Goal: Task Accomplishment & Management: Manage account settings

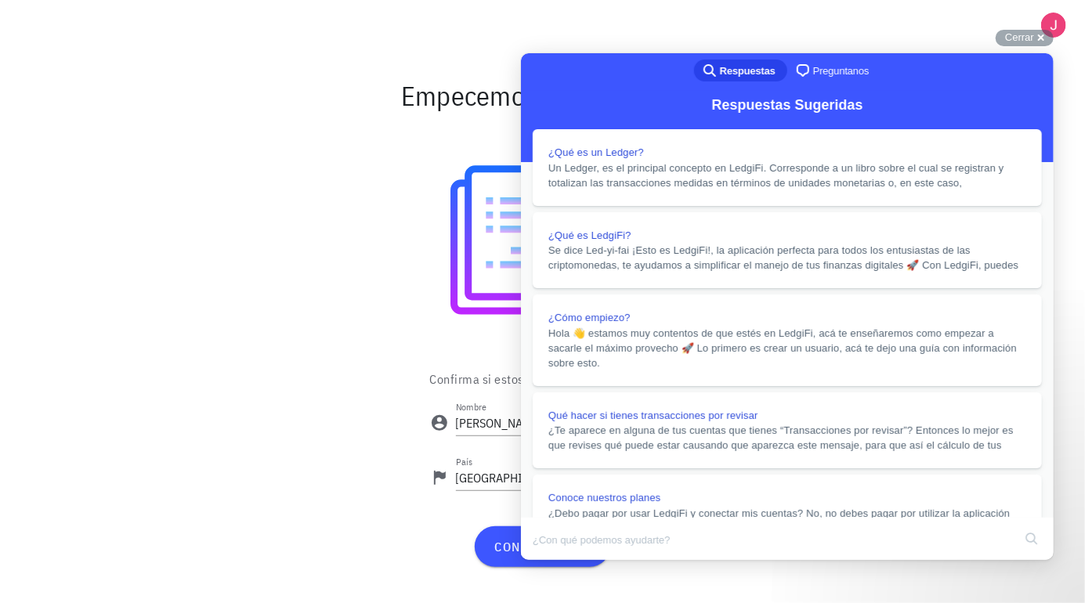
click at [549, 560] on button "Close" at bounding box center [535, 570] width 28 height 20
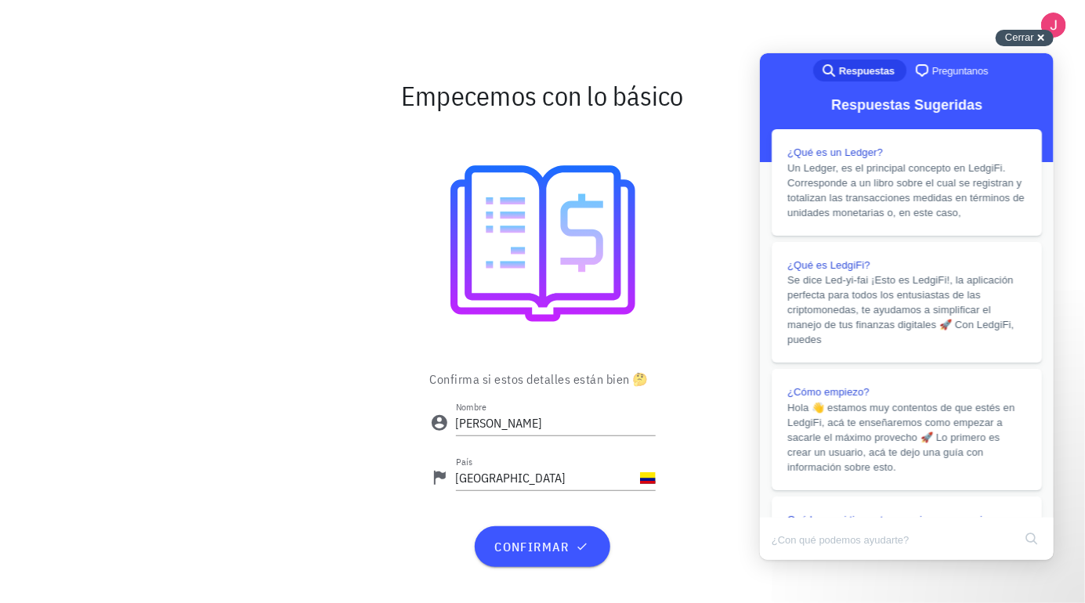
click at [1022, 43] on span "Cerrar" at bounding box center [1019, 37] width 29 height 12
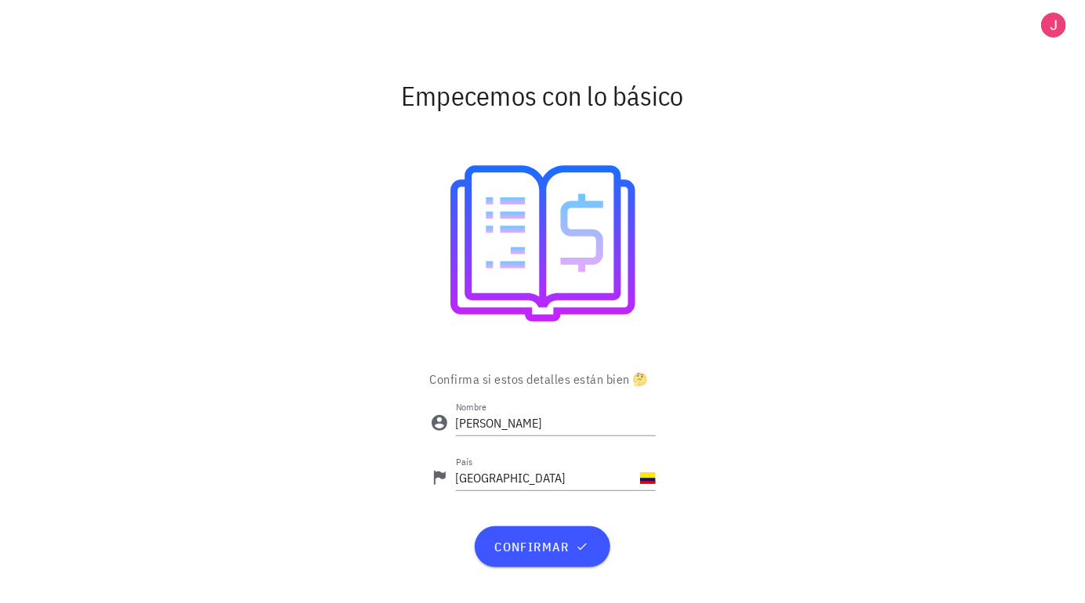
click at [534, 567] on button "confirmar" at bounding box center [543, 547] width 136 height 41
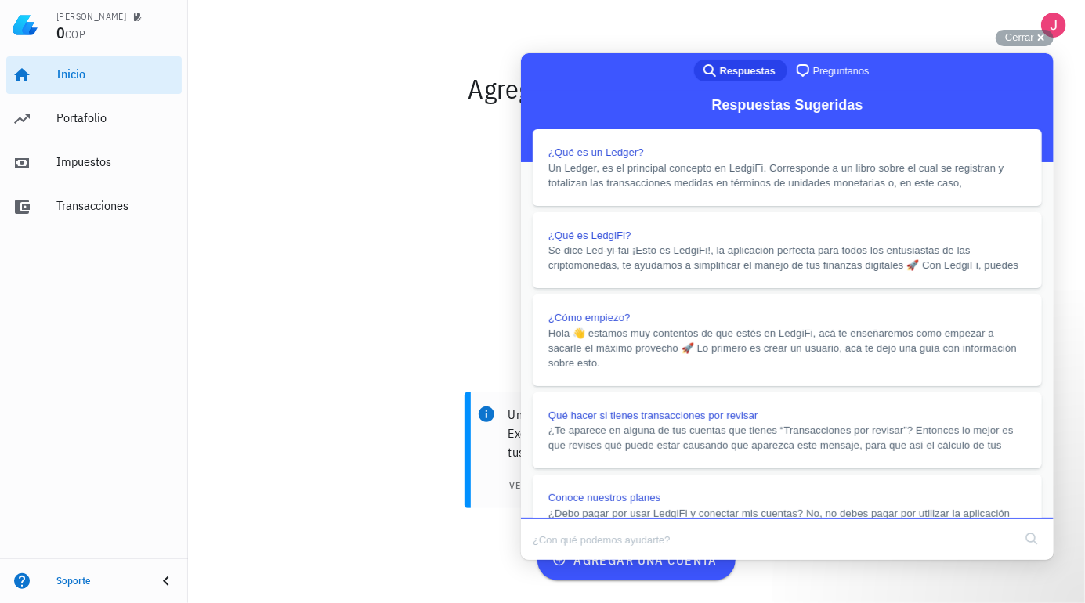
scroll to position [1370, 0]
click at [549, 560] on button "Close" at bounding box center [535, 570] width 28 height 20
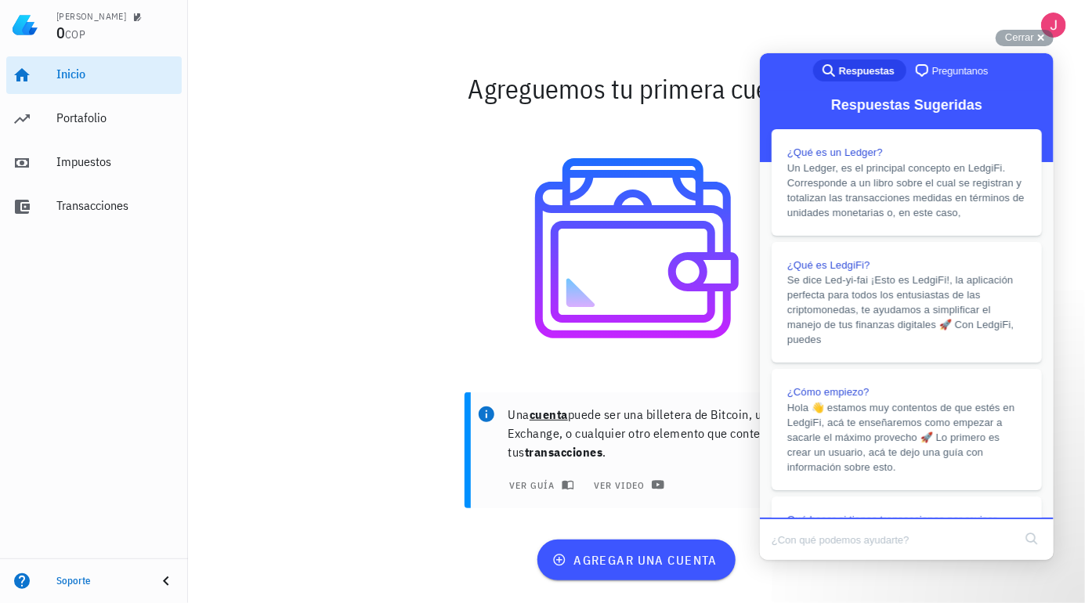
scroll to position [1365, 0]
click at [1015, 42] on div "Cerrar cross-small" at bounding box center [1025, 38] width 58 height 16
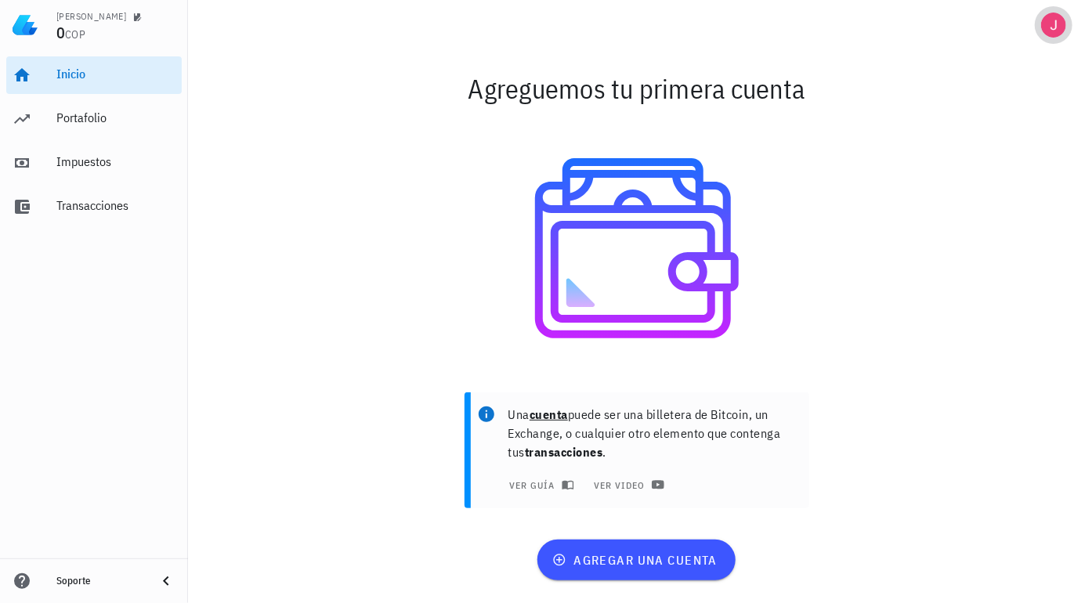
click at [1054, 25] on div "avatar" at bounding box center [1053, 25] width 25 height 25
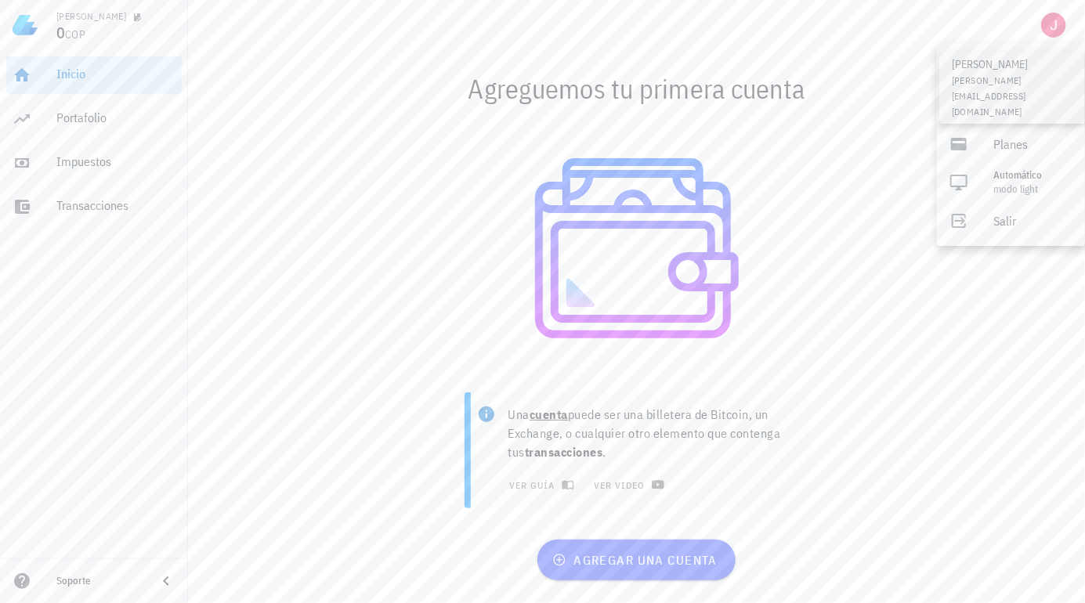
click at [960, 374] on div at bounding box center [636, 248] width 878 height 251
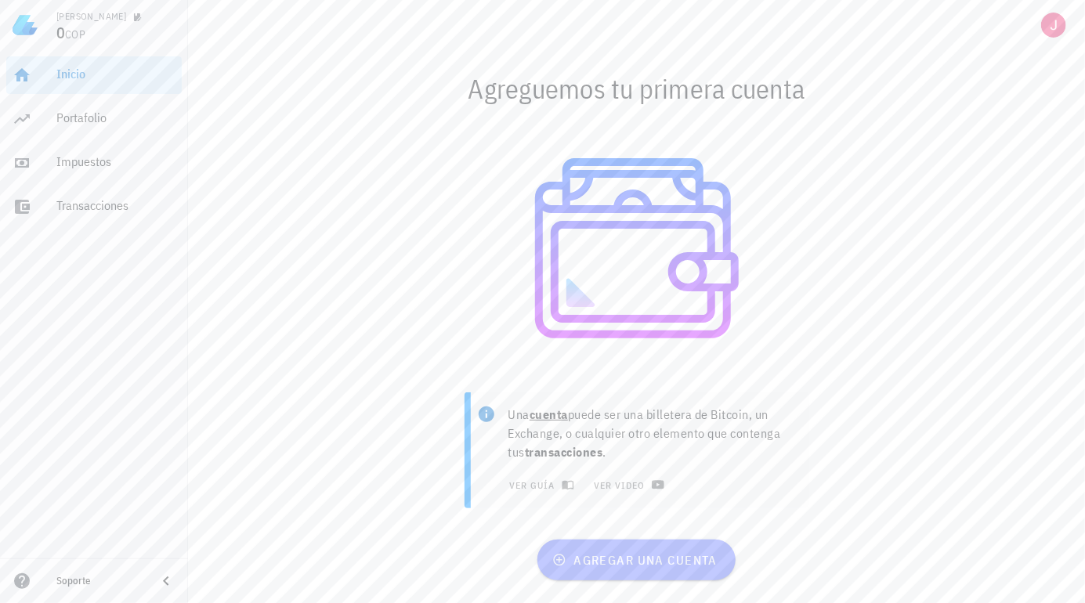
click at [671, 568] on span "agregar una cuenta" at bounding box center [637, 560] width 162 height 16
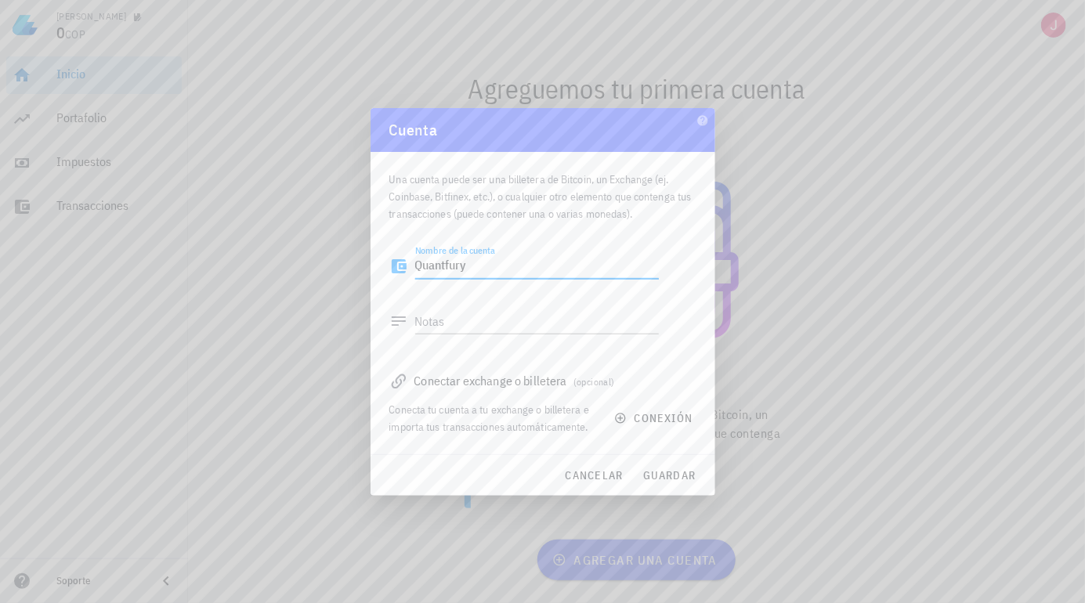
type textarea "Quantfury"
click at [505, 324] on textarea "Notas" at bounding box center [537, 321] width 244 height 25
click at [658, 421] on span "conexión" at bounding box center [654, 418] width 75 height 14
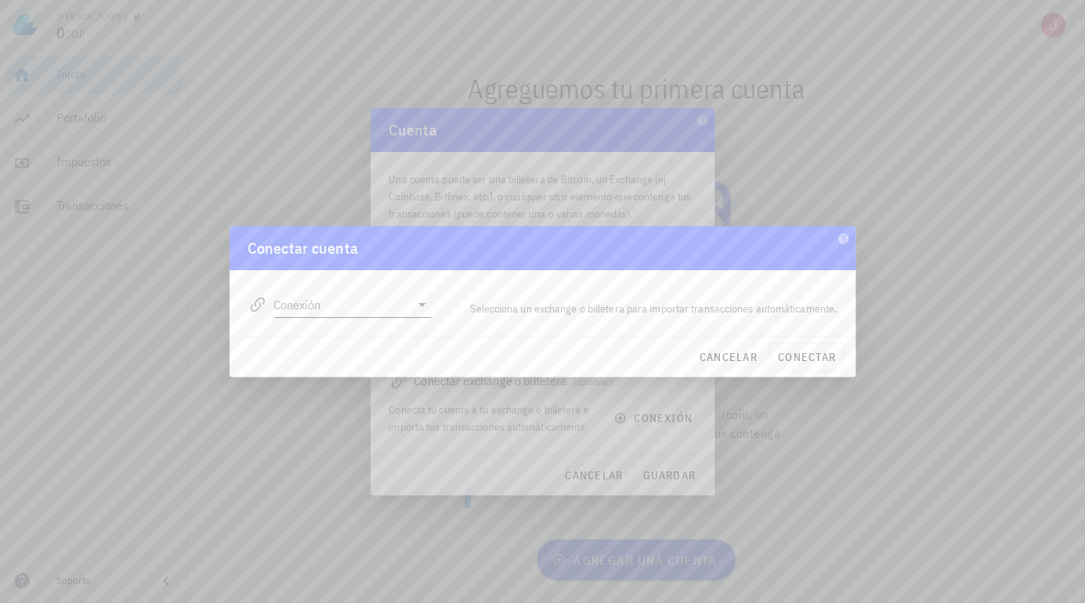
click at [408, 304] on input "Conexión" at bounding box center [342, 304] width 136 height 25
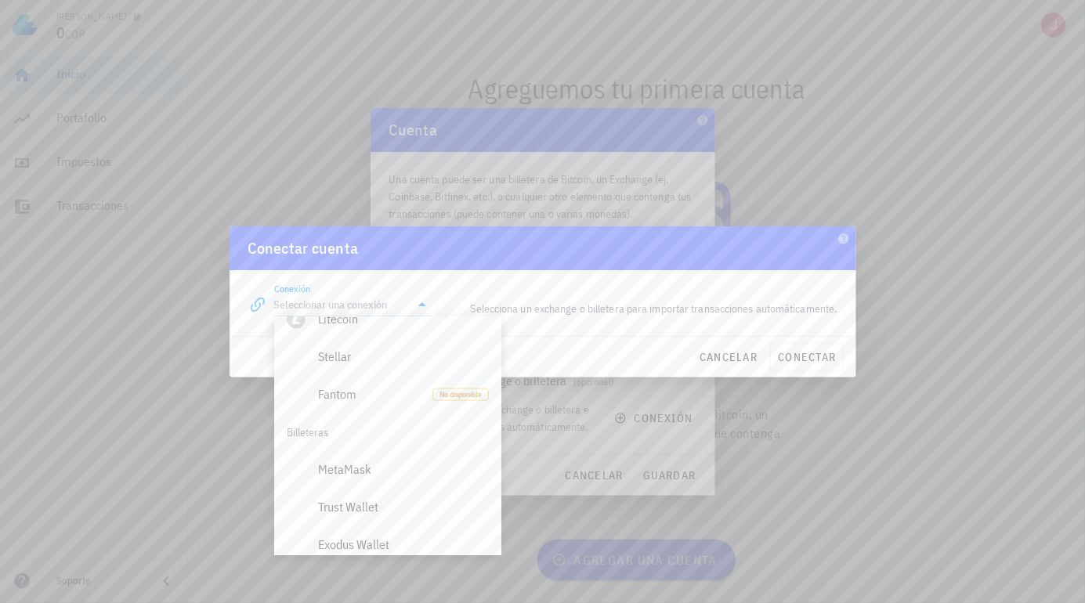
scroll to position [1099, 0]
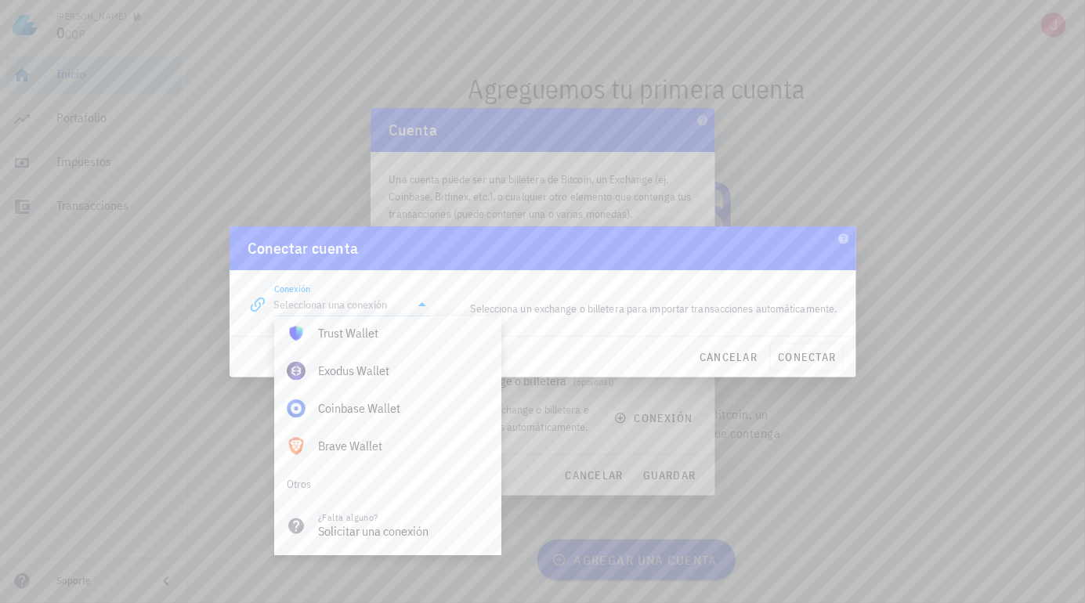
click at [290, 127] on div at bounding box center [542, 301] width 1085 height 603
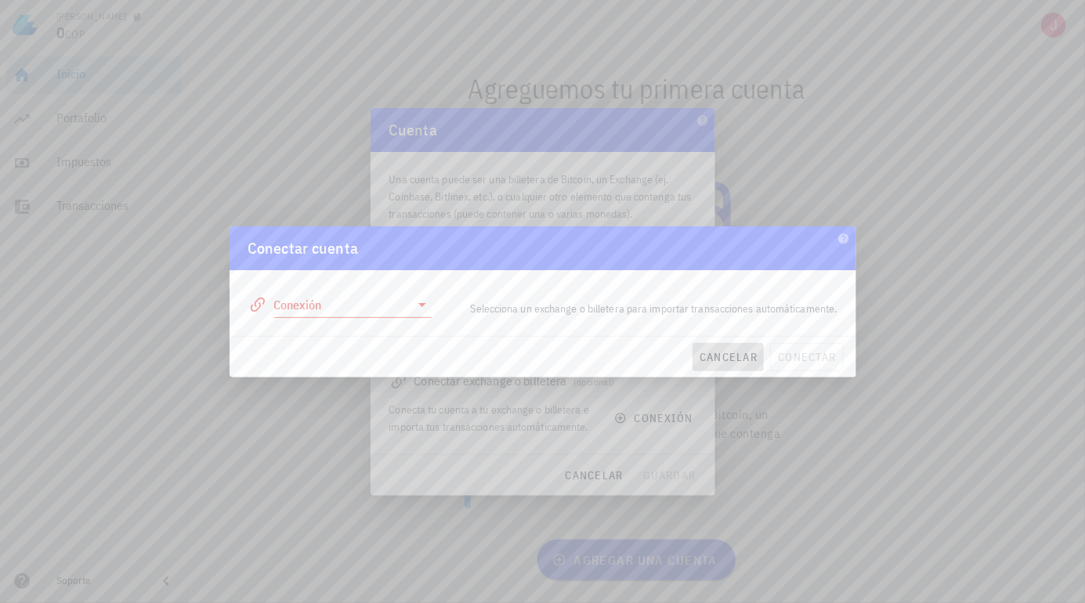
click at [726, 360] on span "cancelar" at bounding box center [728, 357] width 59 height 14
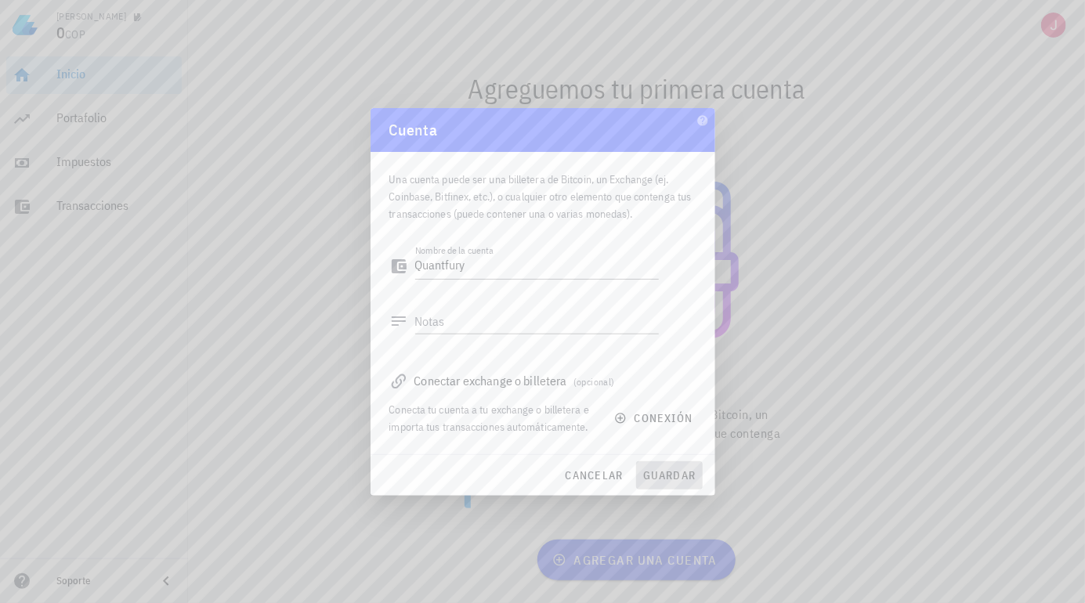
click at [669, 486] on button "guardar" at bounding box center [669, 476] width 67 height 28
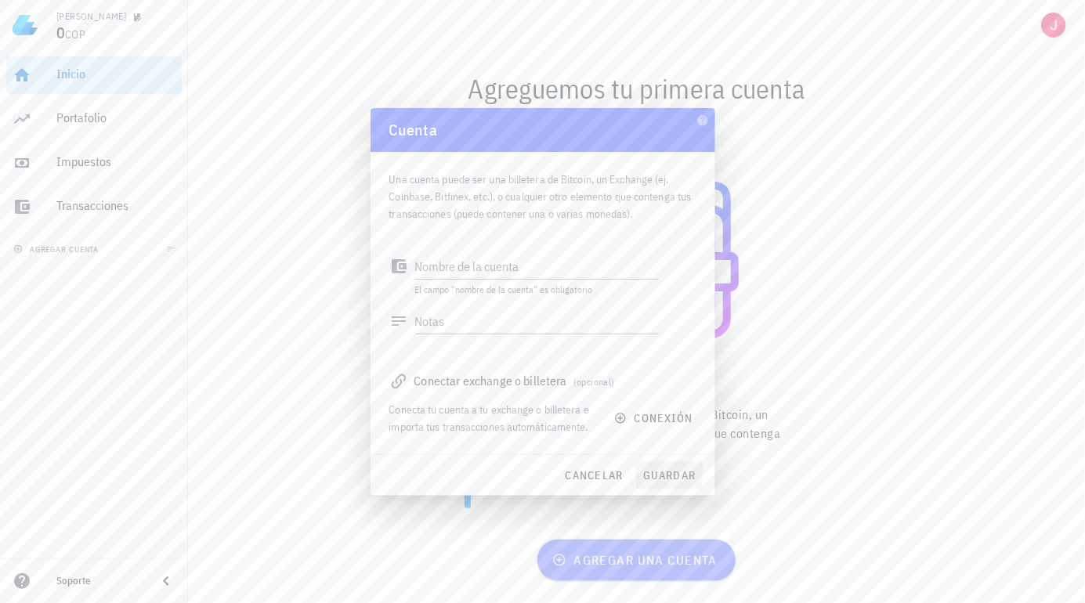
scroll to position [15, 0]
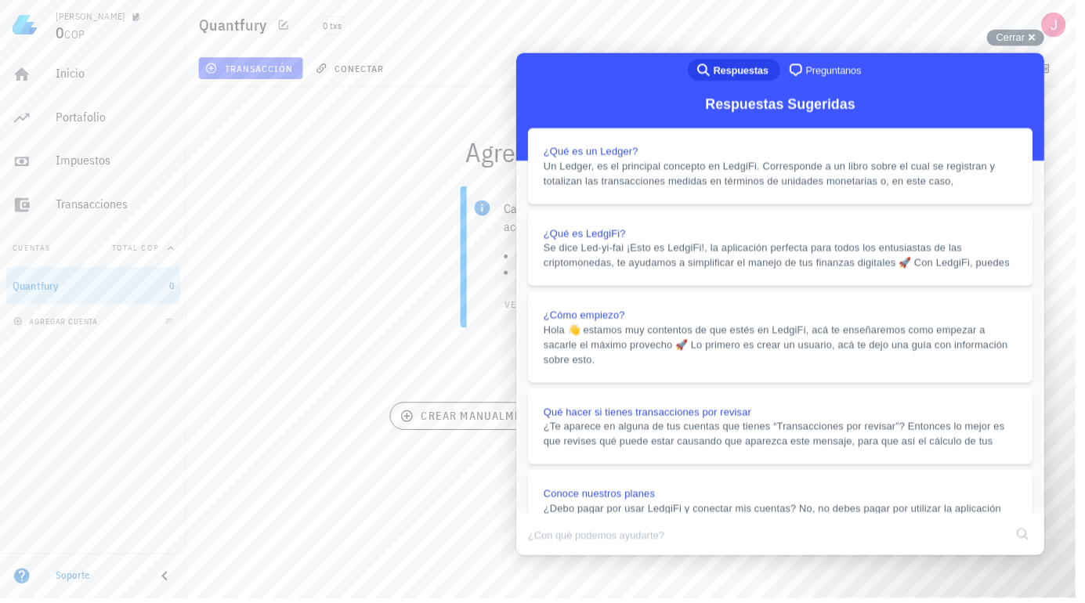
scroll to position [38, 0]
click at [371, 282] on div "Cada transacción esta asociada a una cuenta y son acciones como: Compra de 1 BT…" at bounding box center [637, 288] width 916 height 218
click at [545, 560] on button "Close" at bounding box center [530, 570] width 28 height 20
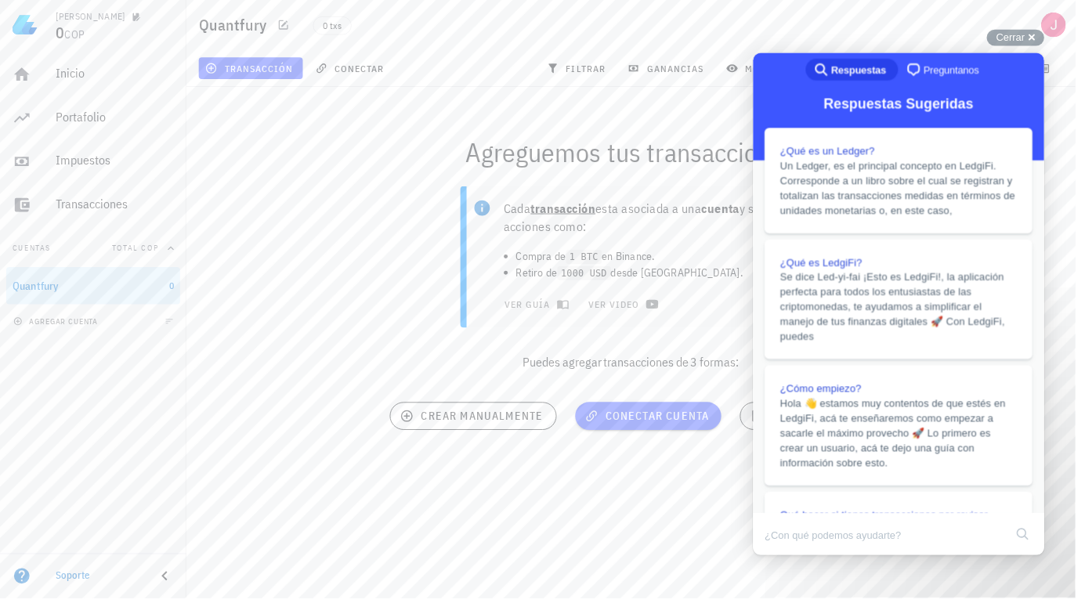
click at [665, 505] on div "Jorge Leonardo 0 COP Inicio Portafolio Impuestos Transacciones Cuentas Total CO…" at bounding box center [542, 301] width 1085 height 603
click at [1045, 45] on div "Cerrar cross-small" at bounding box center [1025, 38] width 58 height 16
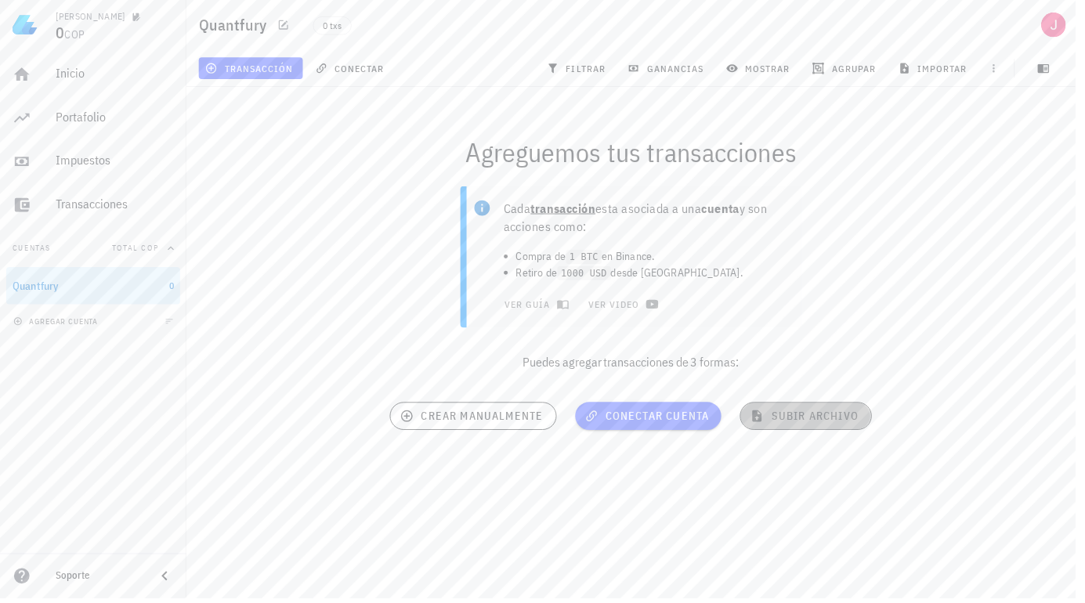
click at [812, 427] on span "subir archivo" at bounding box center [813, 420] width 106 height 14
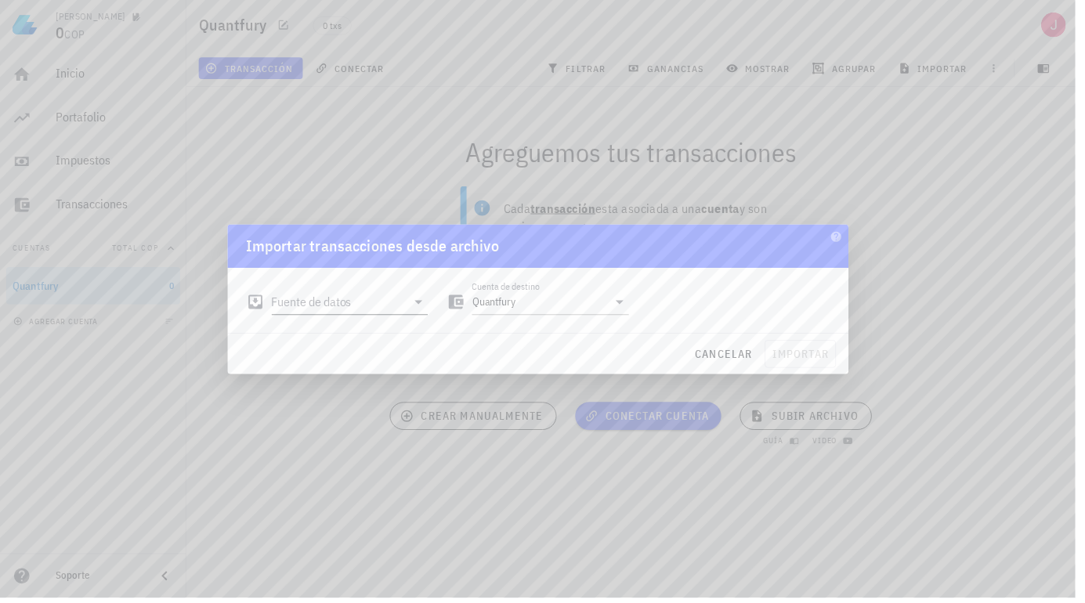
click at [411, 312] on input "Fuente de datos" at bounding box center [342, 304] width 136 height 25
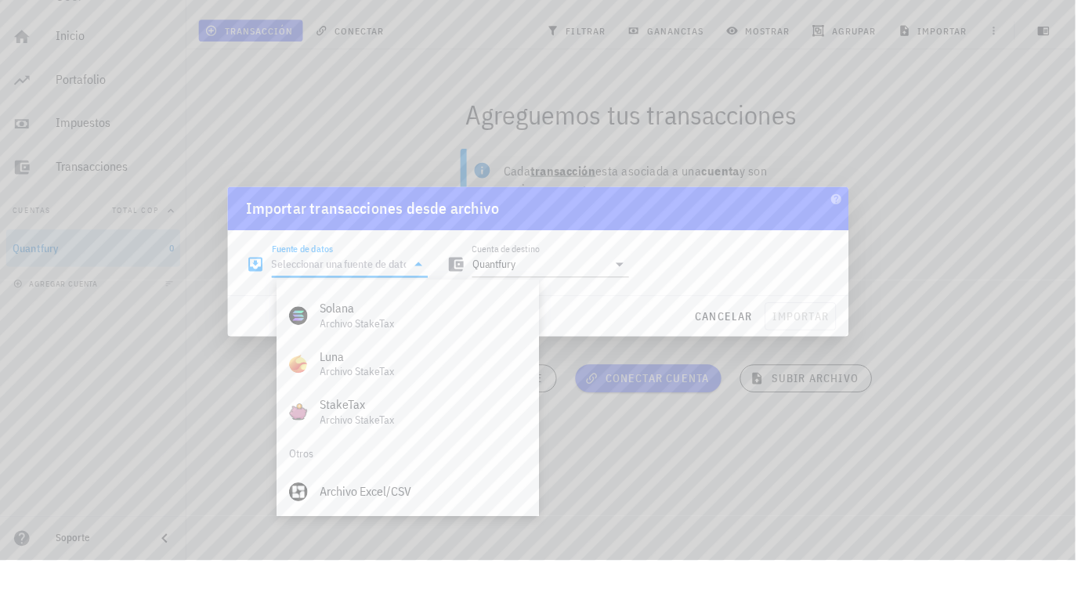
scroll to position [69, 0]
click at [885, 169] on div at bounding box center [542, 301] width 1085 height 603
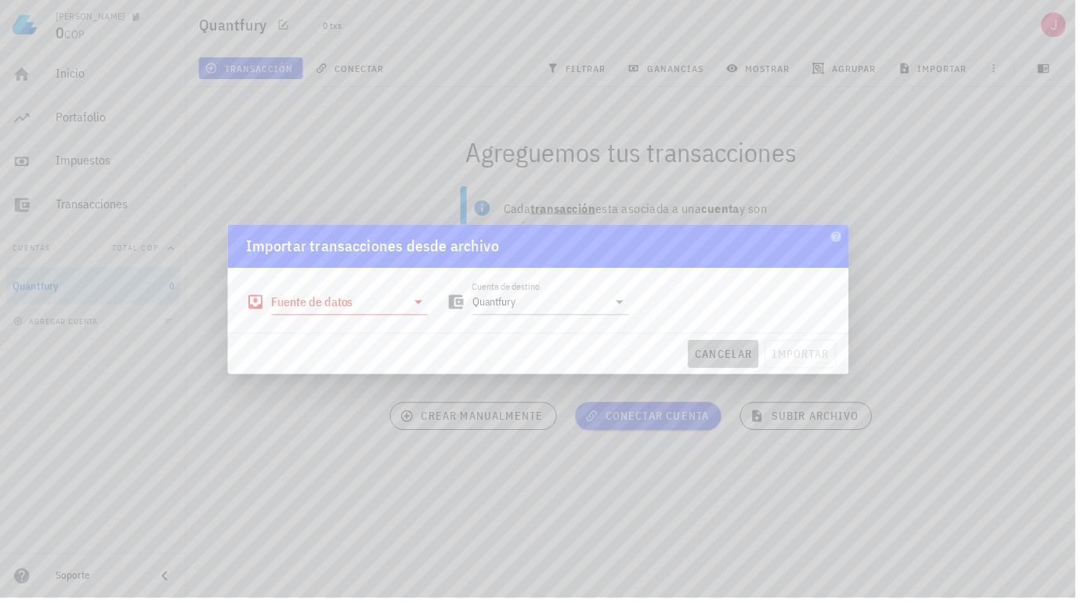
click at [751, 363] on span "cancelar" at bounding box center [729, 357] width 59 height 14
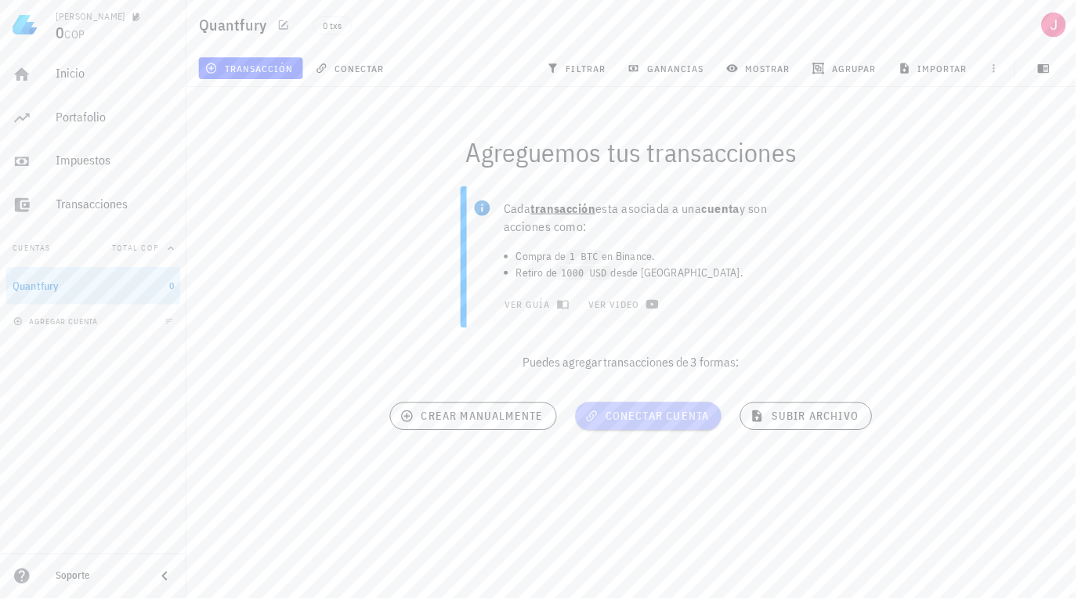
click at [681, 413] on span "conectar cuenta" at bounding box center [654, 420] width 123 height 14
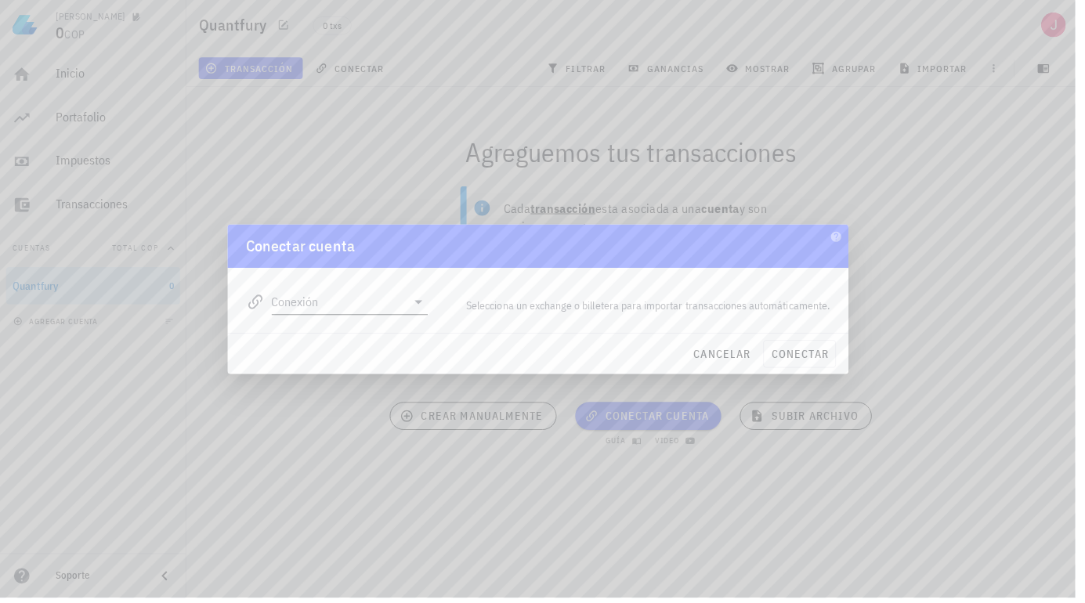
click at [411, 311] on input "Conexión" at bounding box center [342, 304] width 136 height 25
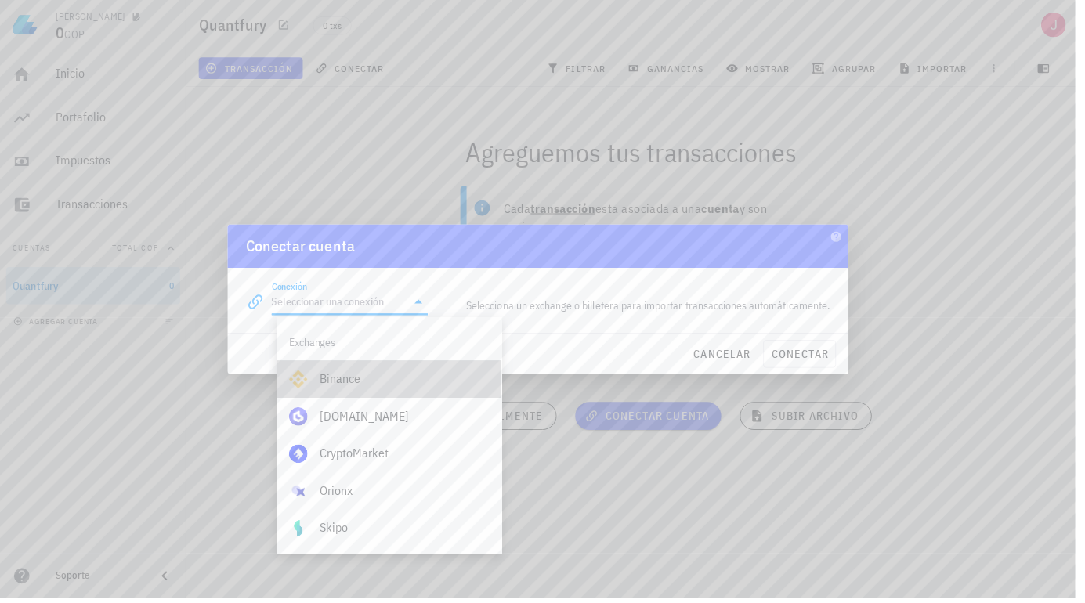
click at [393, 389] on div "Binance" at bounding box center [408, 382] width 171 height 15
type input "Binance"
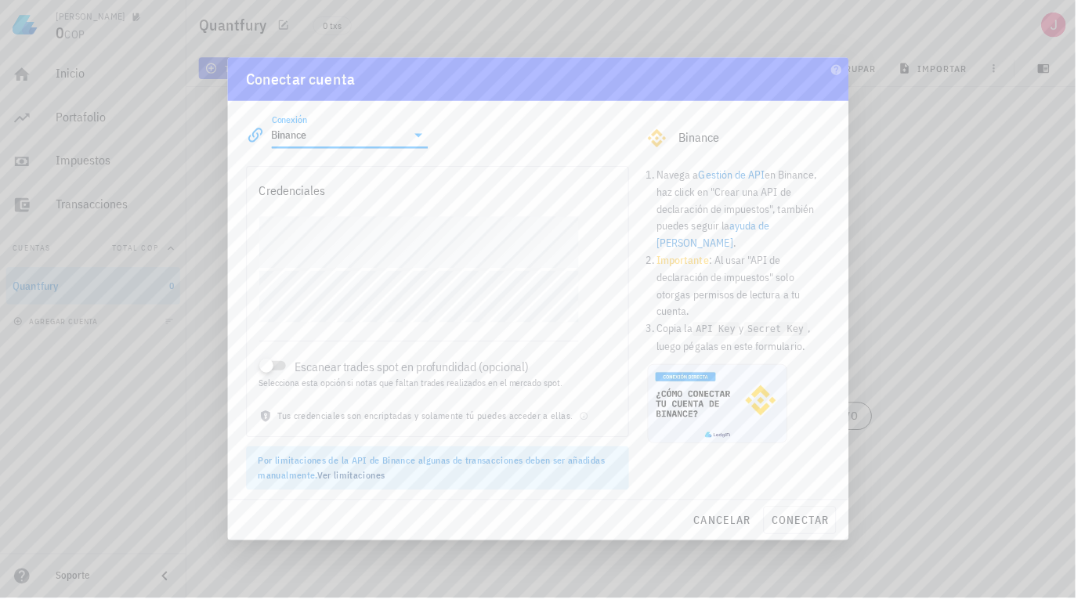
click at [116, 471] on div at bounding box center [542, 301] width 1085 height 603
click at [979, 253] on div at bounding box center [542, 301] width 1085 height 603
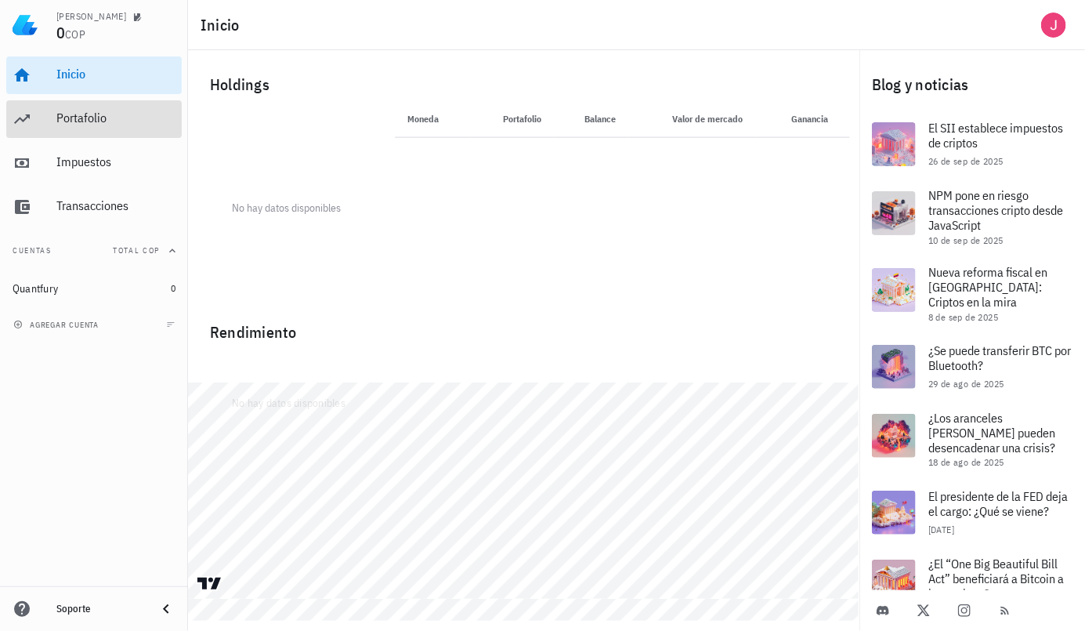
click at [93, 119] on div "Portafolio" at bounding box center [115, 117] width 119 height 15
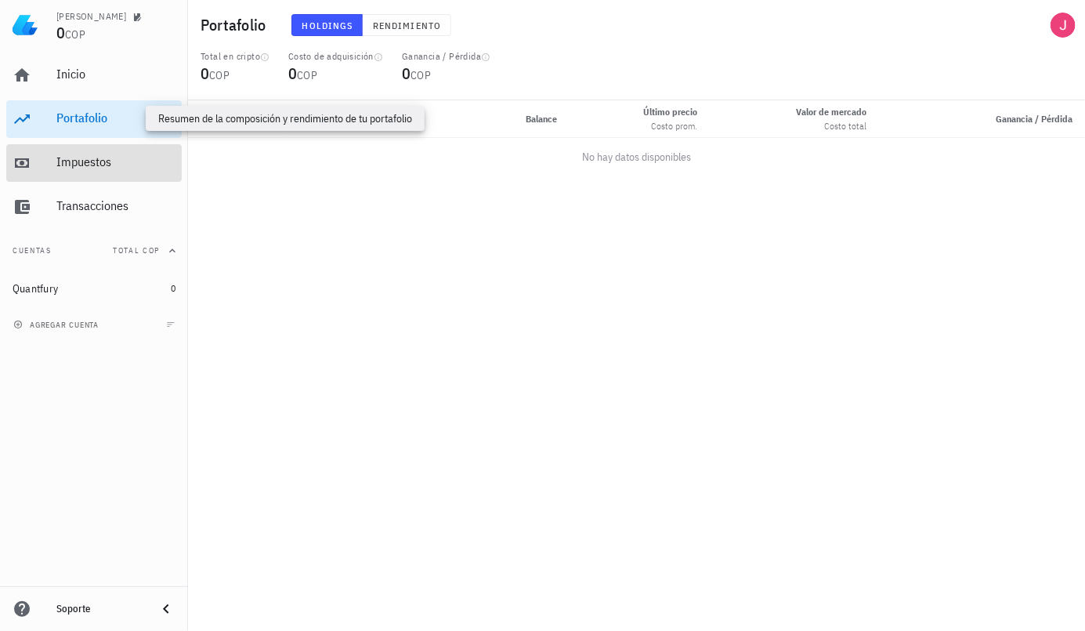
click at [111, 168] on div "Impuestos" at bounding box center [115, 161] width 119 height 15
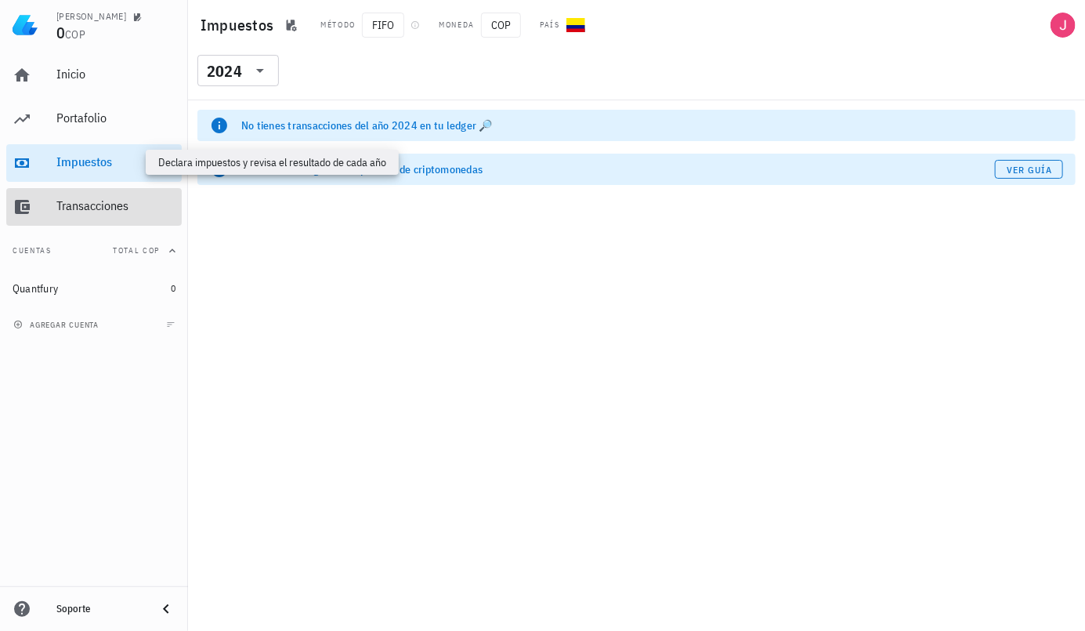
click at [107, 213] on div "Transacciones" at bounding box center [115, 205] width 119 height 15
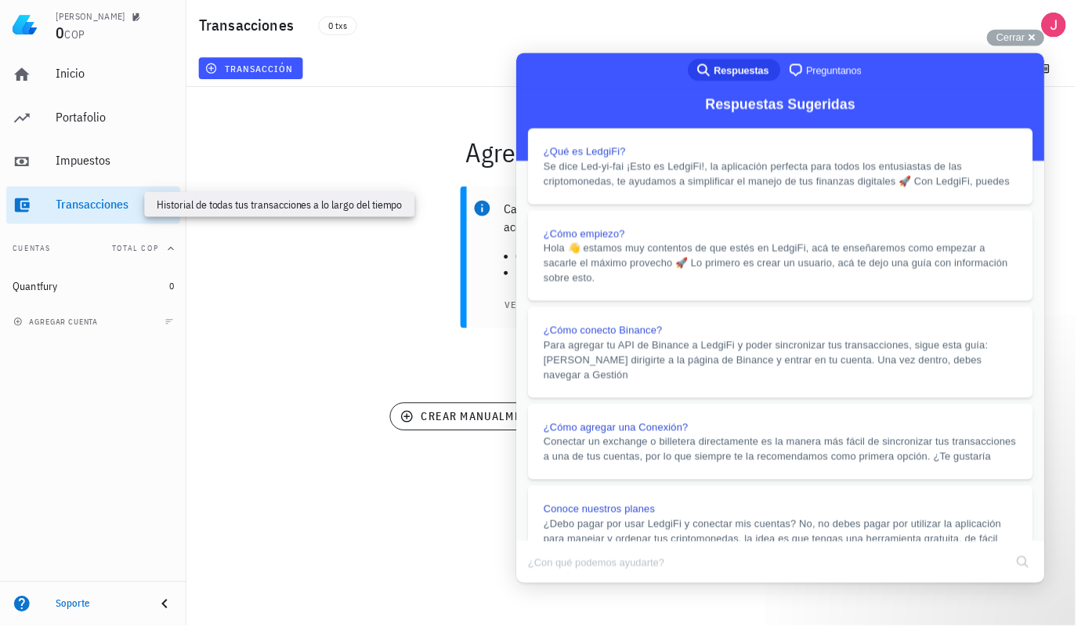
click at [545, 588] on button "Close" at bounding box center [530, 598] width 28 height 20
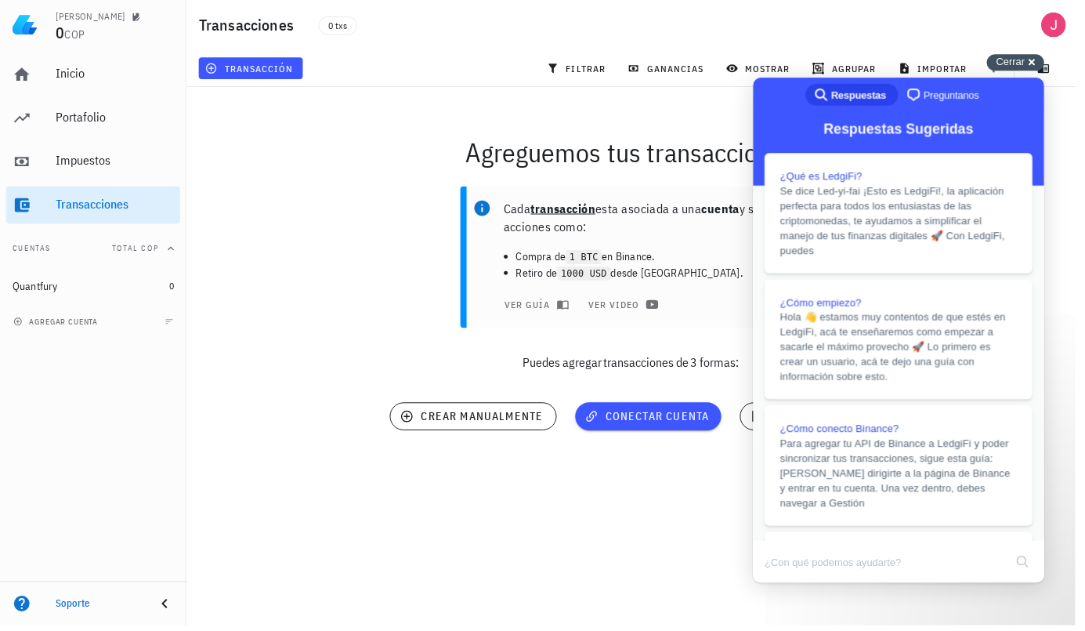
click at [1031, 68] on span "Cerrar" at bounding box center [1019, 62] width 29 height 12
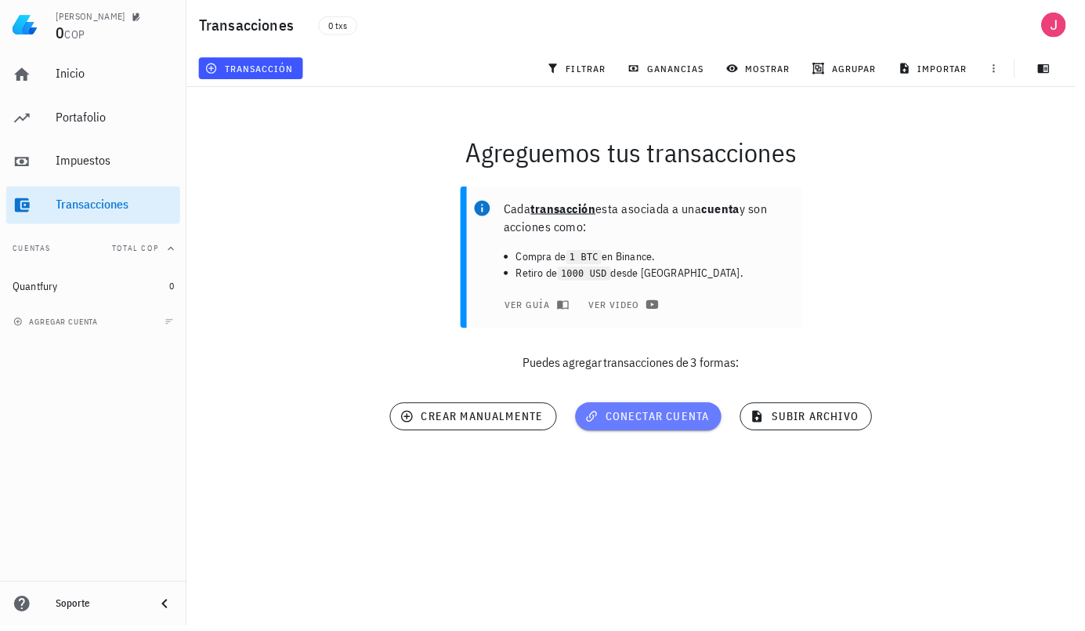
click at [684, 429] on button "conectar cuenta" at bounding box center [655, 420] width 148 height 28
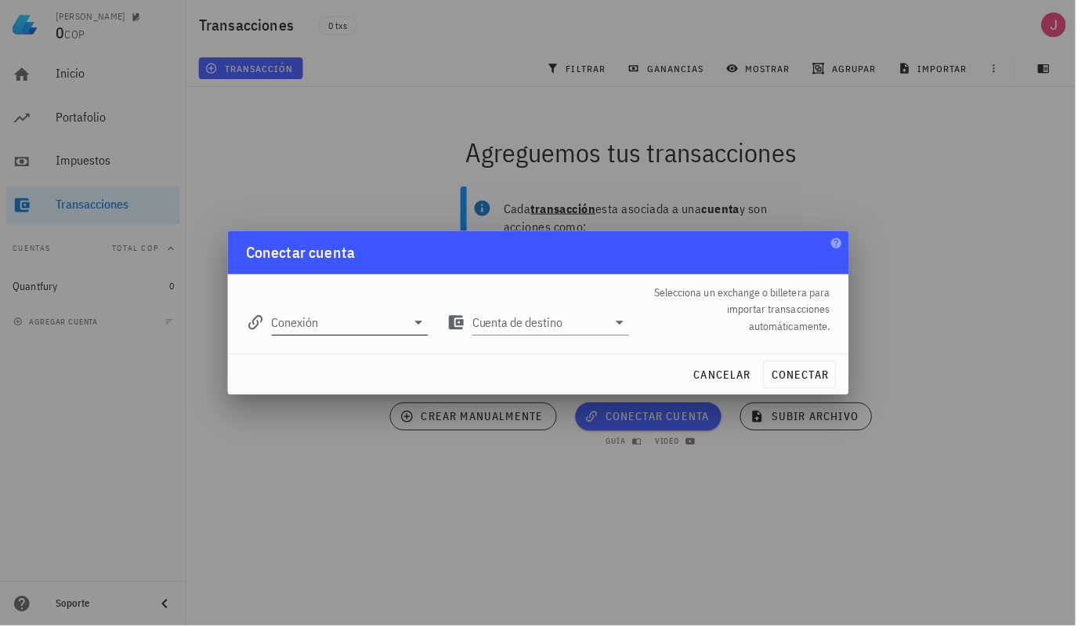
click at [373, 335] on input "Conexión" at bounding box center [342, 325] width 136 height 25
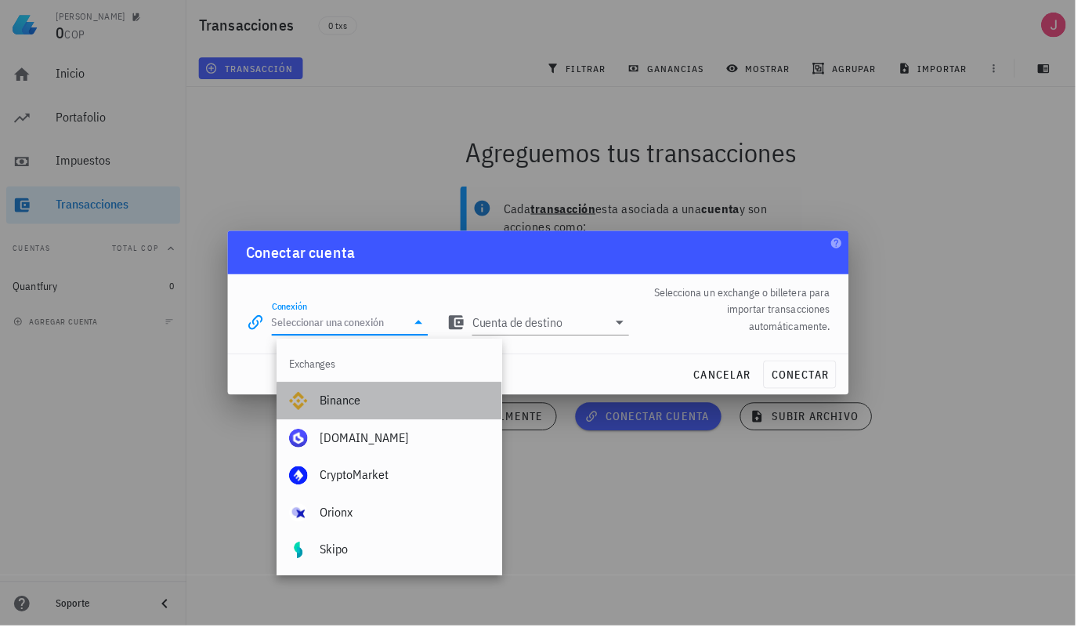
click at [371, 412] on div "Binance" at bounding box center [408, 404] width 171 height 34
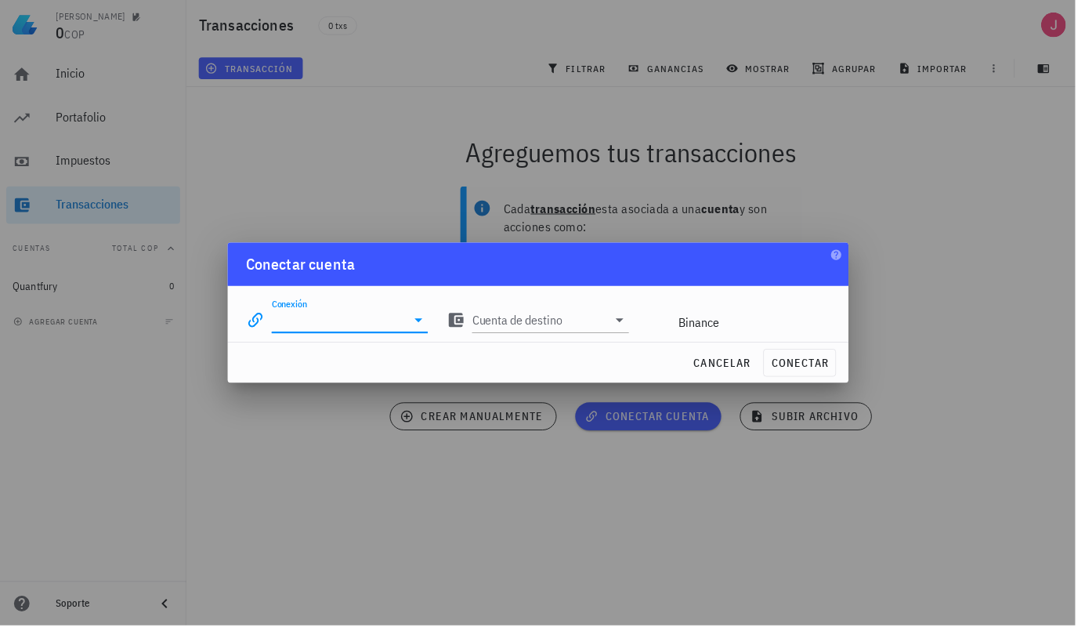
type input "Binance"
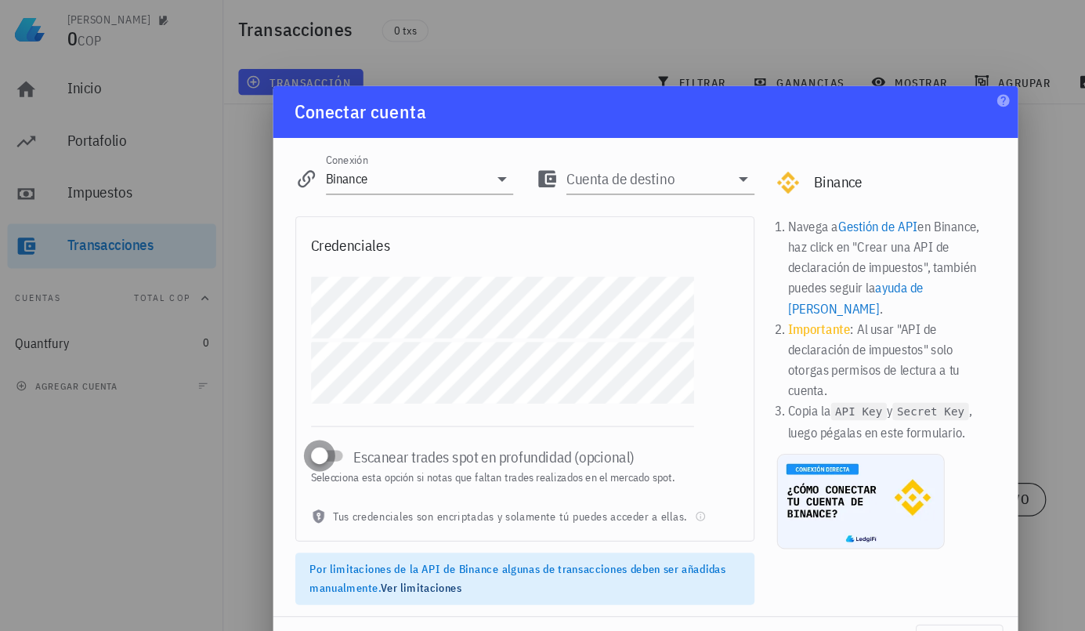
click at [279, 388] on div at bounding box center [269, 383] width 22 height 22
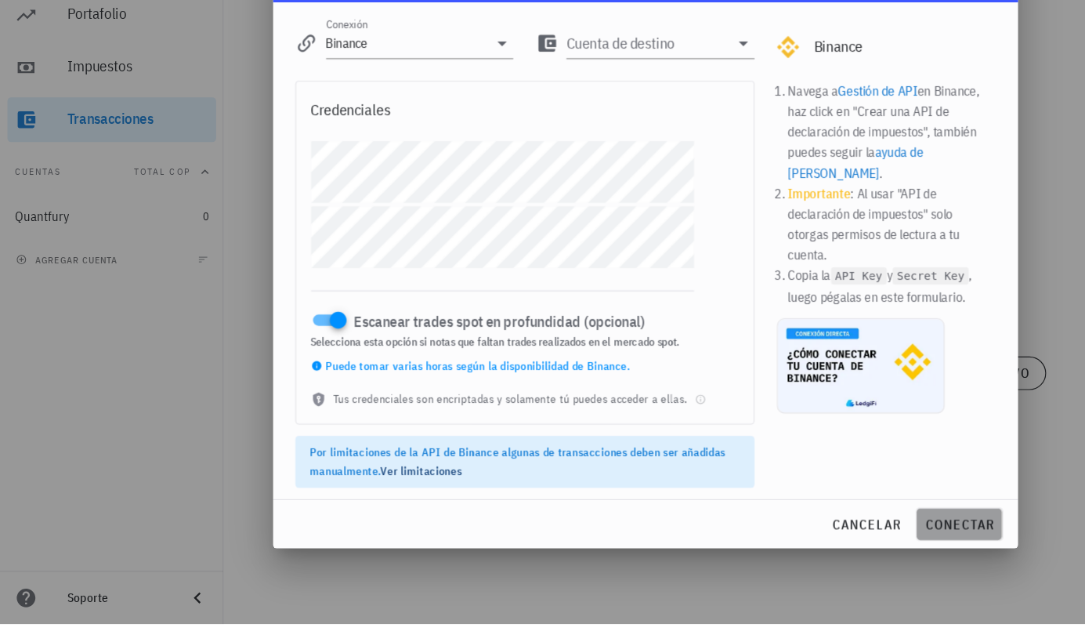
click at [816, 552] on span "conectar" at bounding box center [806, 547] width 59 height 14
click at [577, 152] on input "Cuenta de destino" at bounding box center [544, 142] width 136 height 25
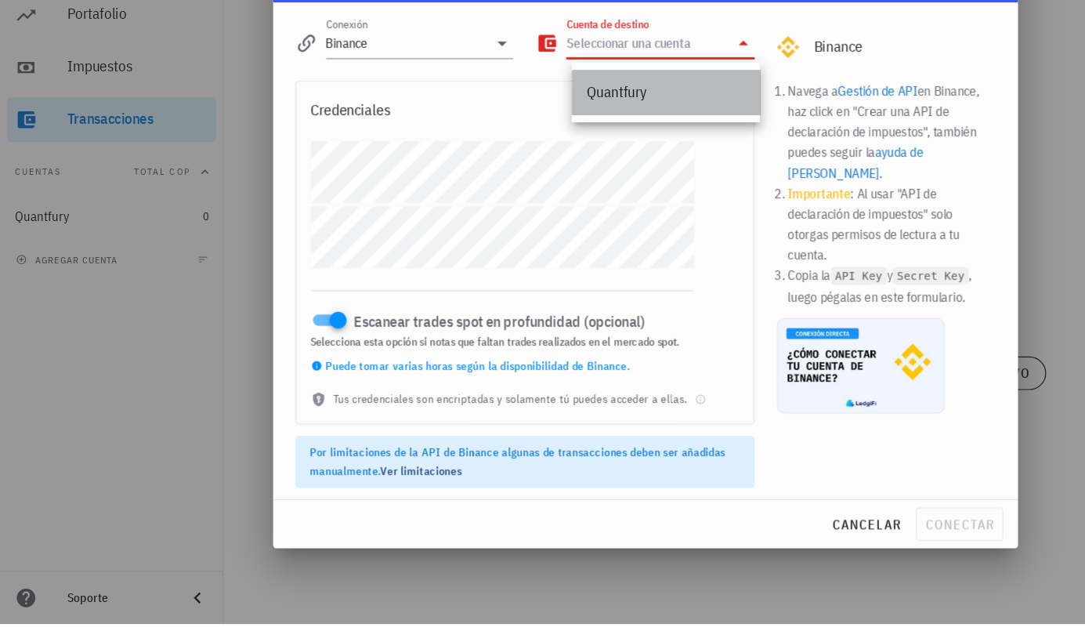
click at [549, 197] on div "Quantfury" at bounding box center [560, 184] width 133 height 34
type input "Quantfury"
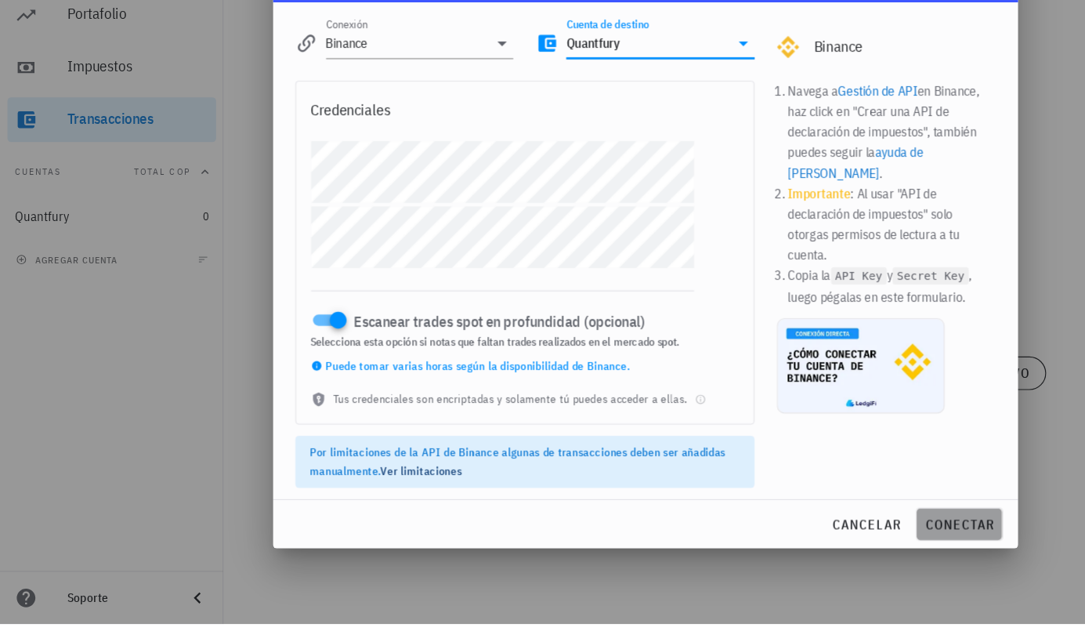
click at [815, 554] on span "conectar" at bounding box center [806, 547] width 59 height 14
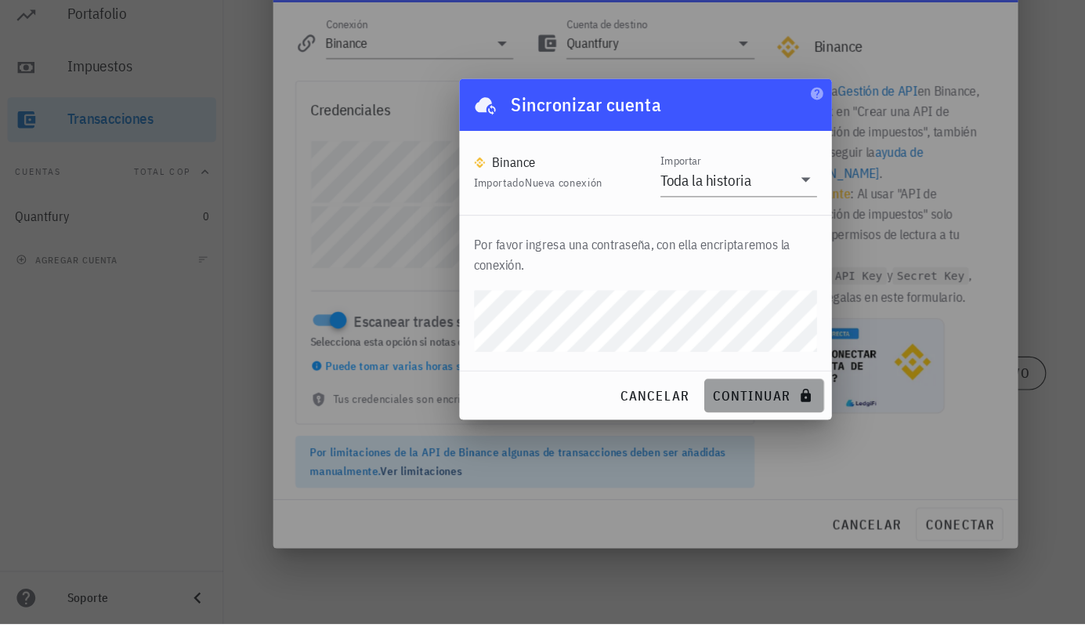
click at [639, 440] on span "continuar" at bounding box center [643, 439] width 88 height 14
